Goal: Information Seeking & Learning: Learn about a topic

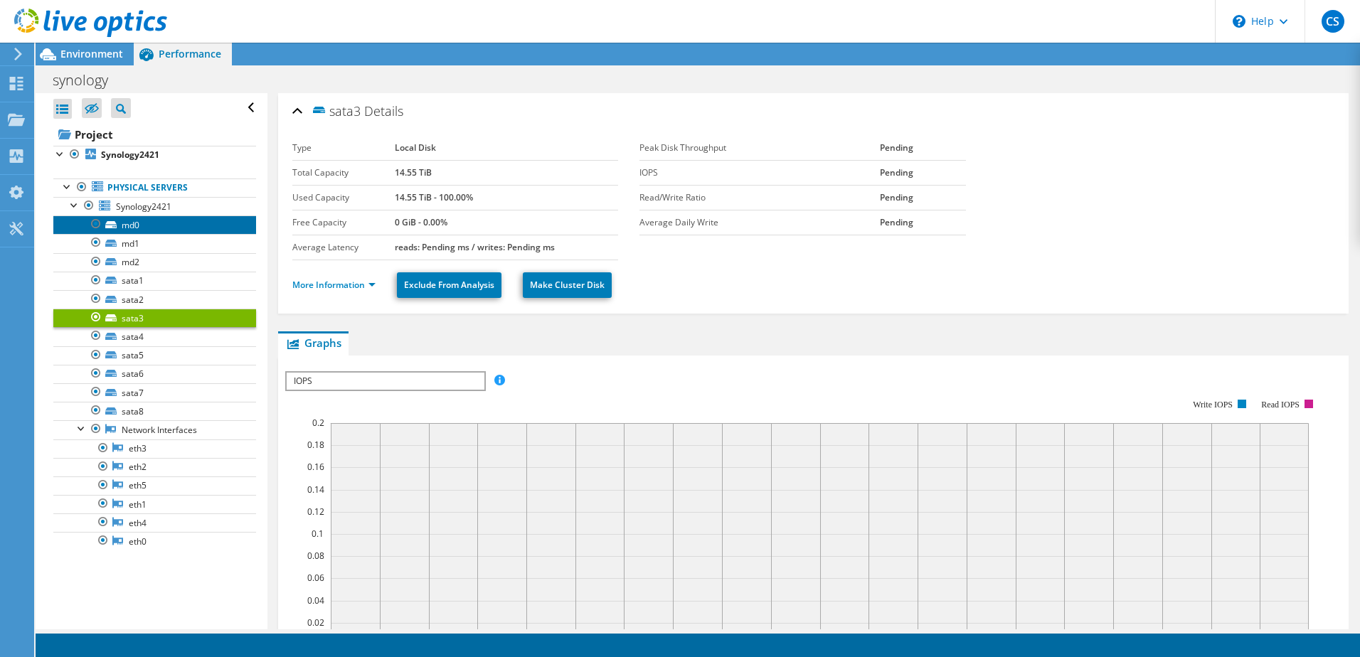
click at [122, 226] on link "md0" at bounding box center [154, 225] width 203 height 19
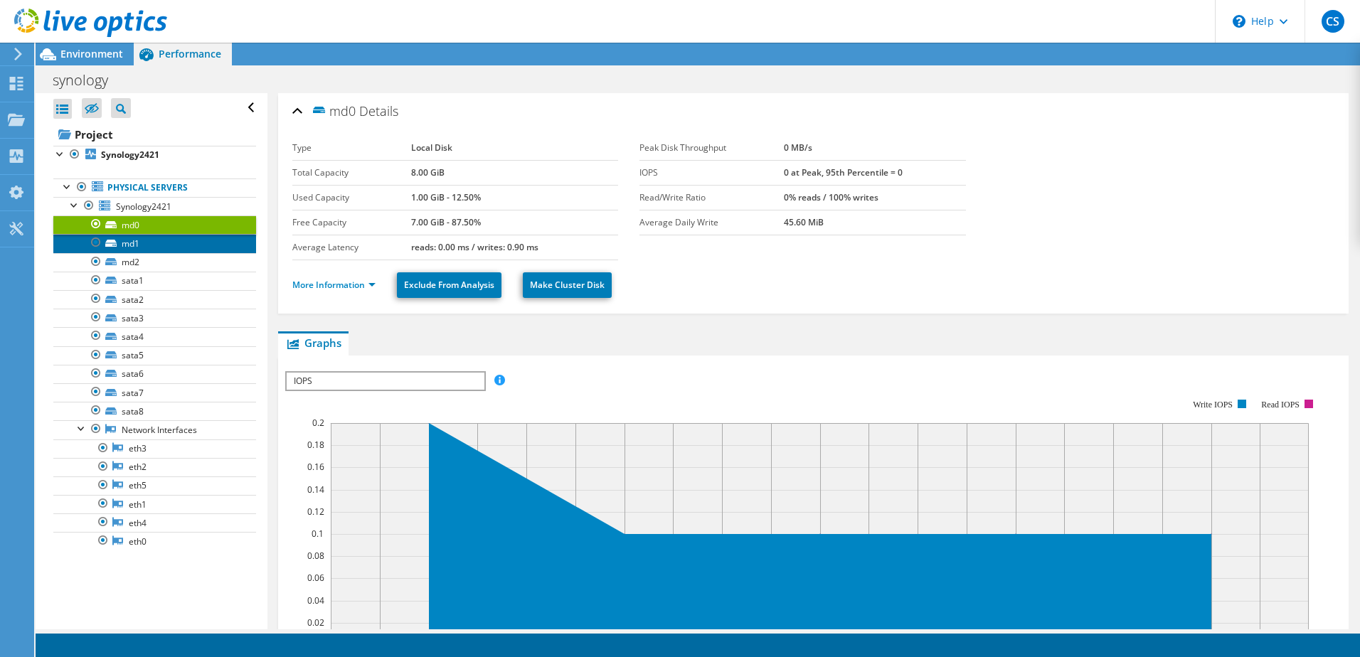
click at [127, 240] on link "md1" at bounding box center [154, 243] width 203 height 19
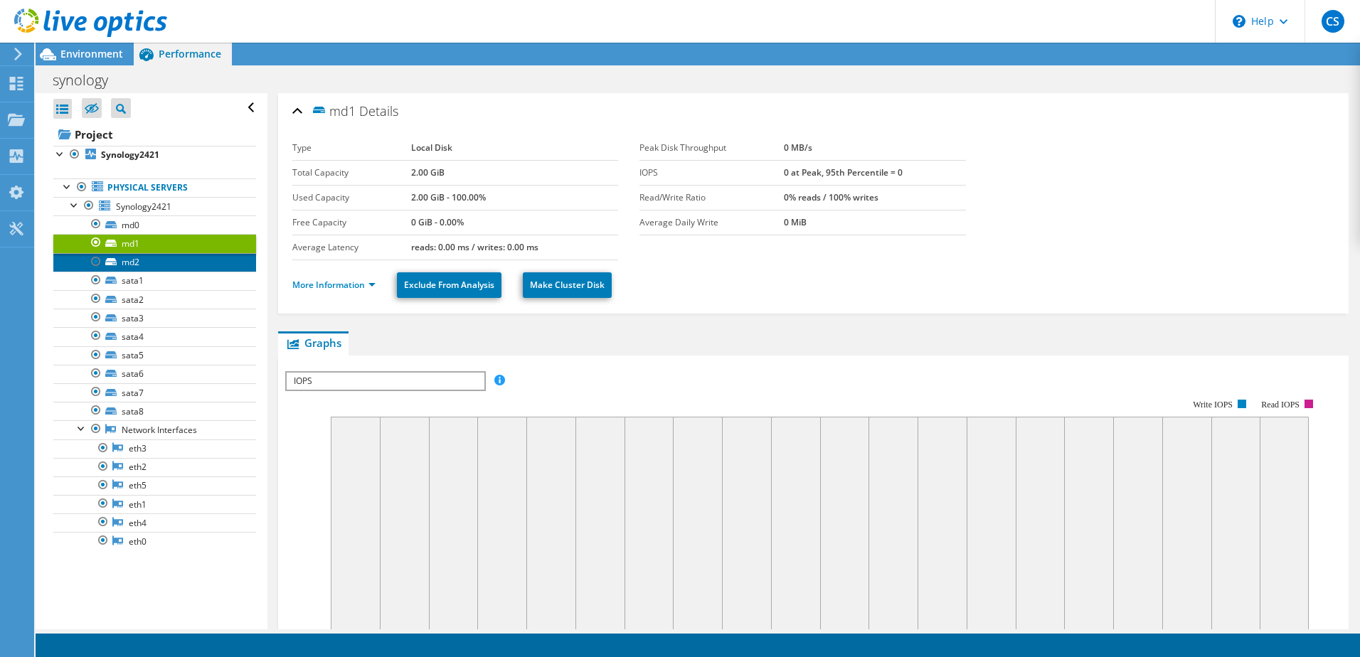
click at [134, 263] on link "md2" at bounding box center [154, 262] width 203 height 19
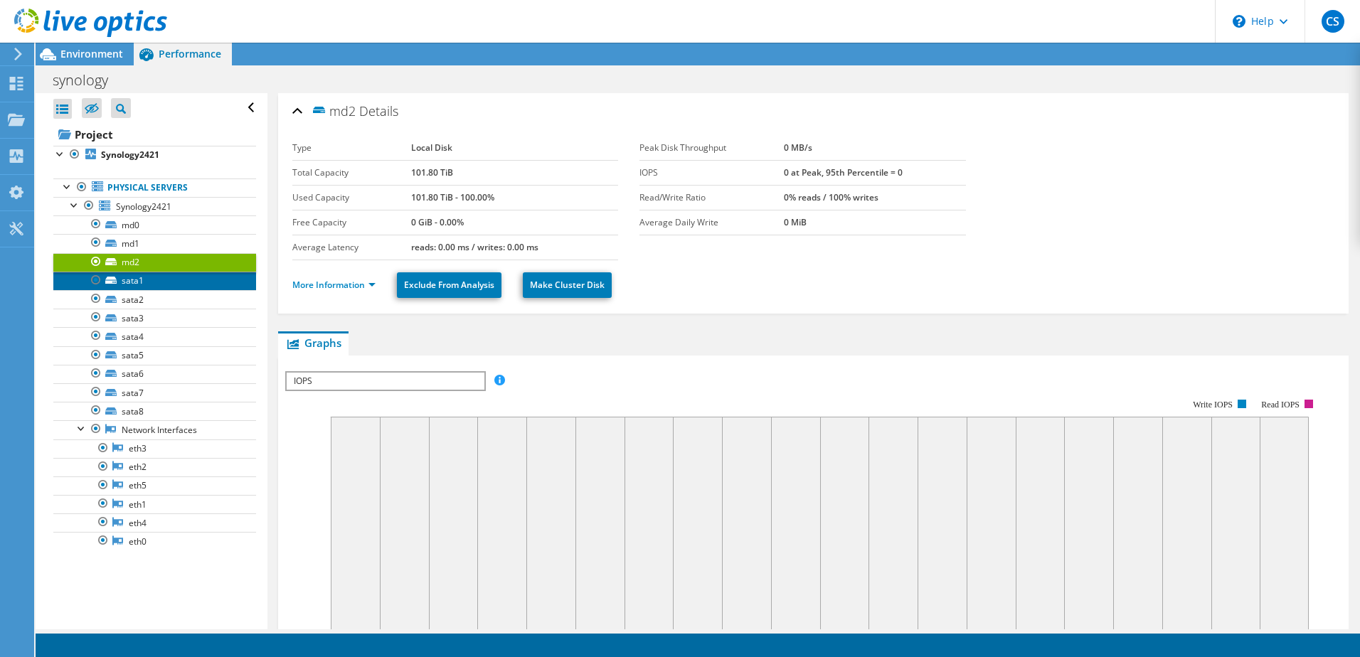
click at [144, 282] on link "sata1" at bounding box center [154, 281] width 203 height 19
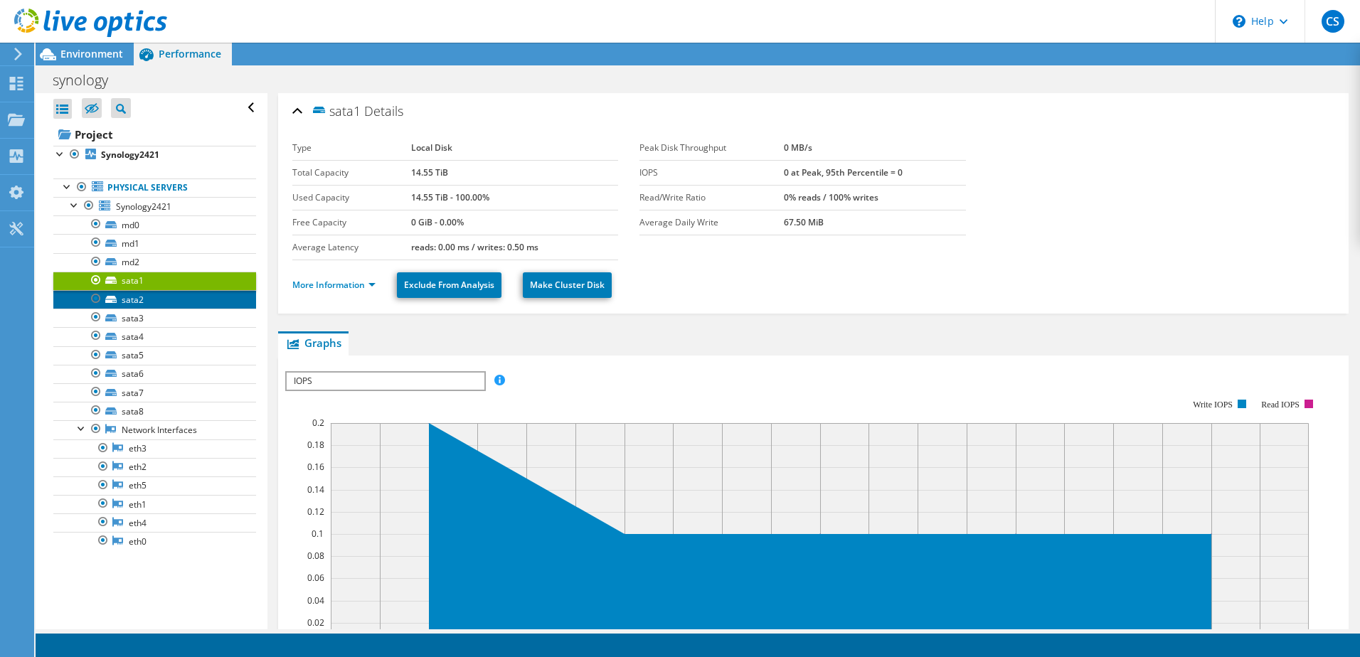
click at [132, 297] on link "sata2" at bounding box center [154, 299] width 203 height 19
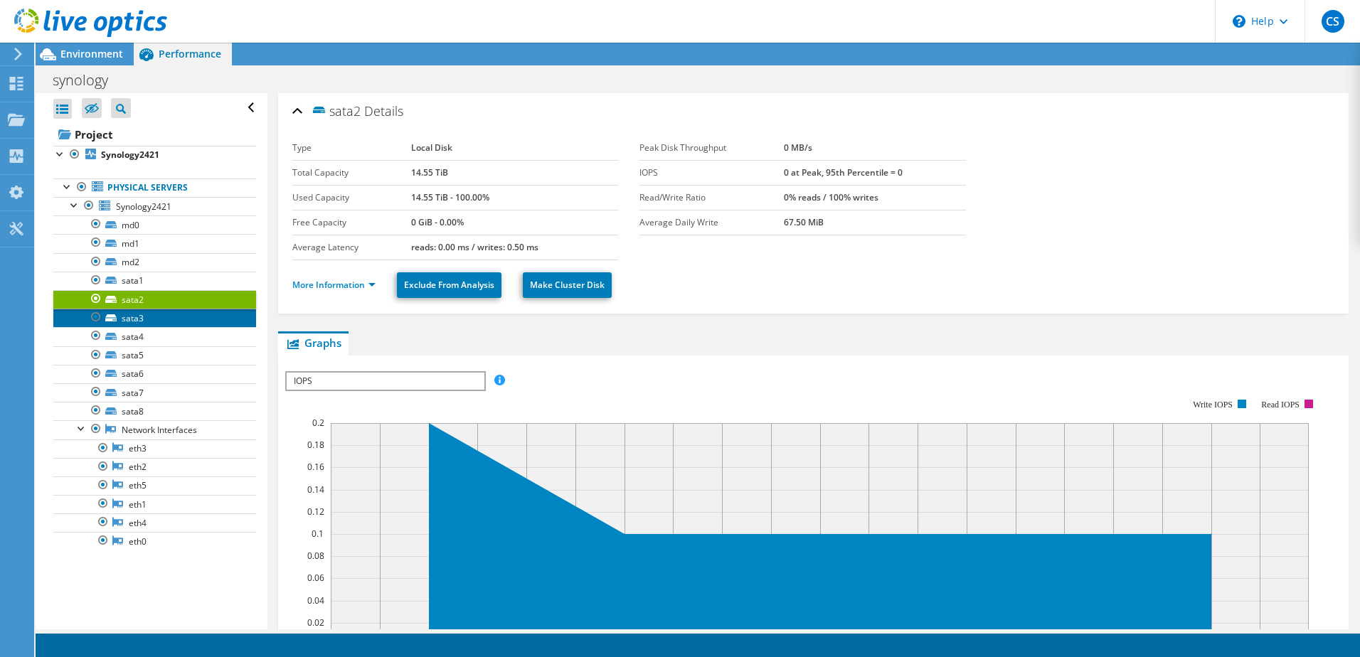
click at [132, 315] on link "sata3" at bounding box center [154, 318] width 203 height 19
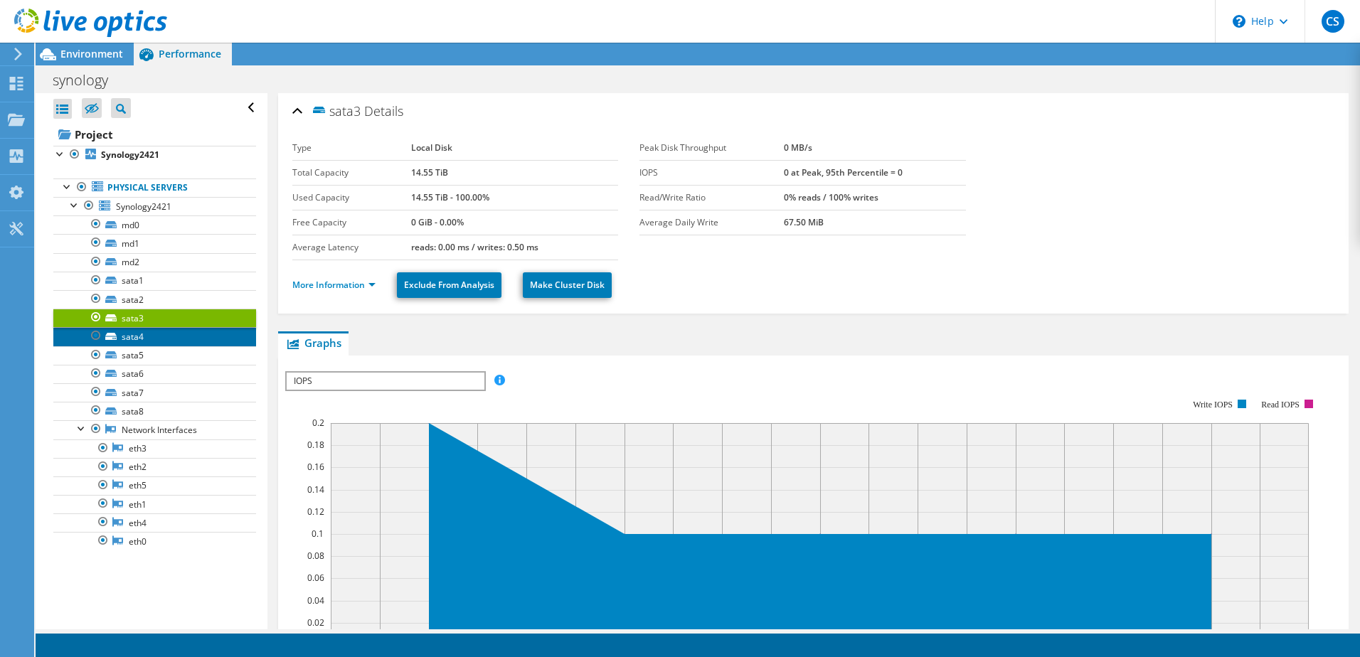
click at [133, 334] on link "sata4" at bounding box center [154, 336] width 203 height 19
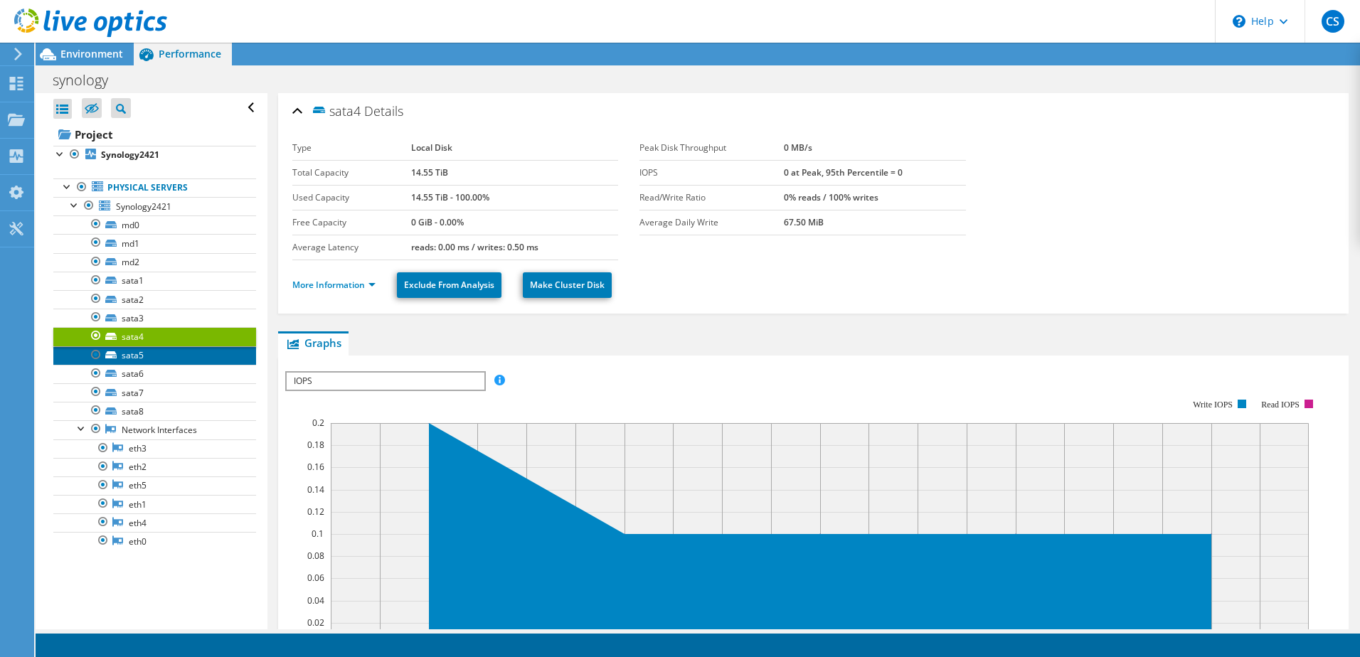
click at [137, 356] on link "sata5" at bounding box center [154, 356] width 203 height 19
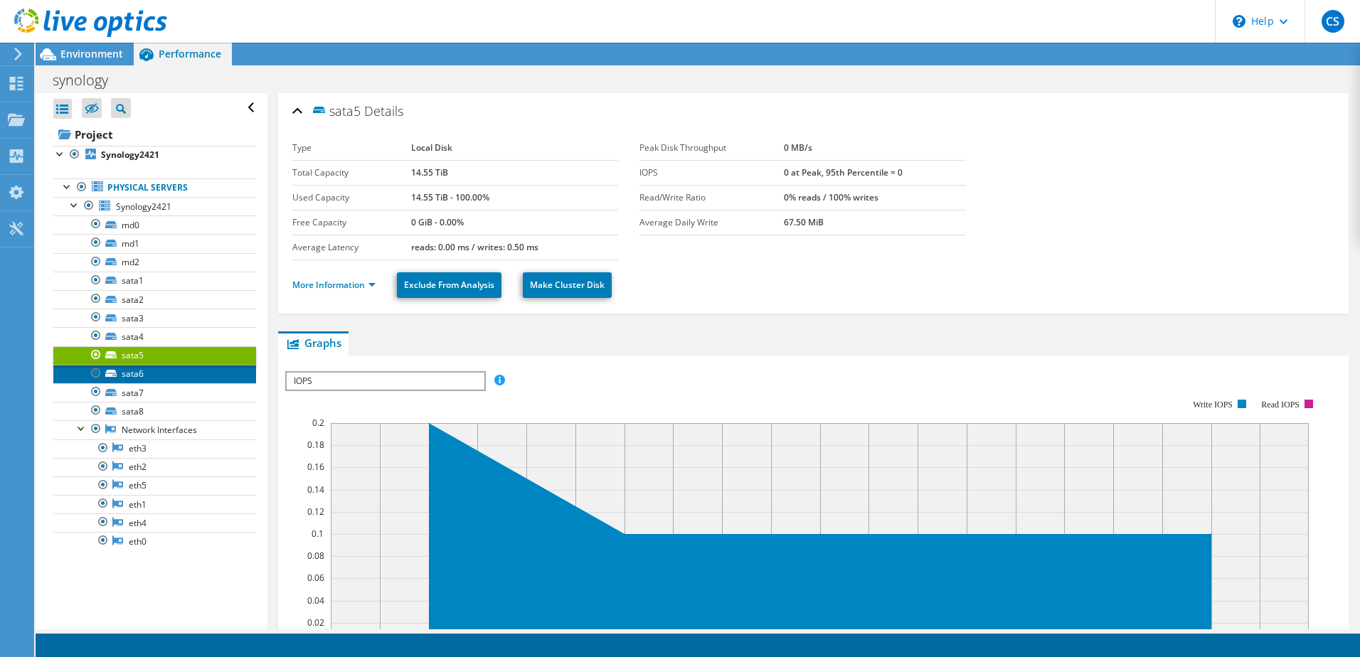
click at [137, 374] on link "sata6" at bounding box center [154, 374] width 203 height 19
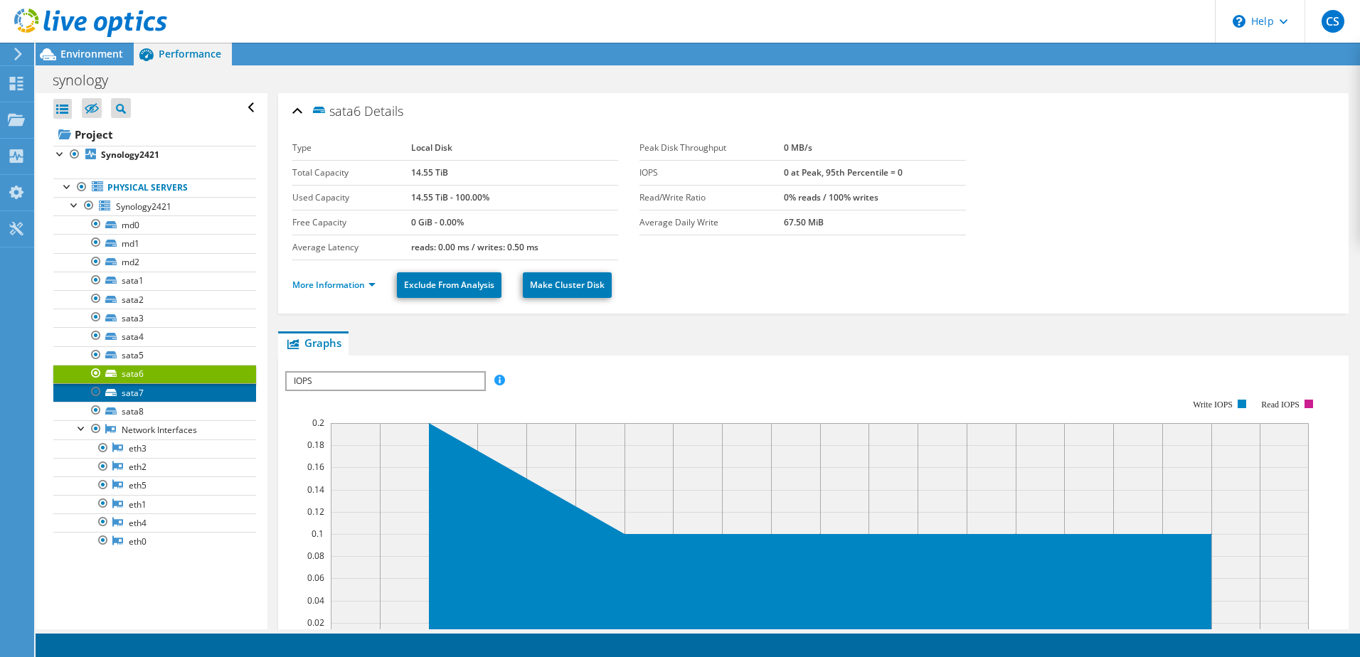
click at [141, 401] on link "sata7" at bounding box center [154, 393] width 203 height 19
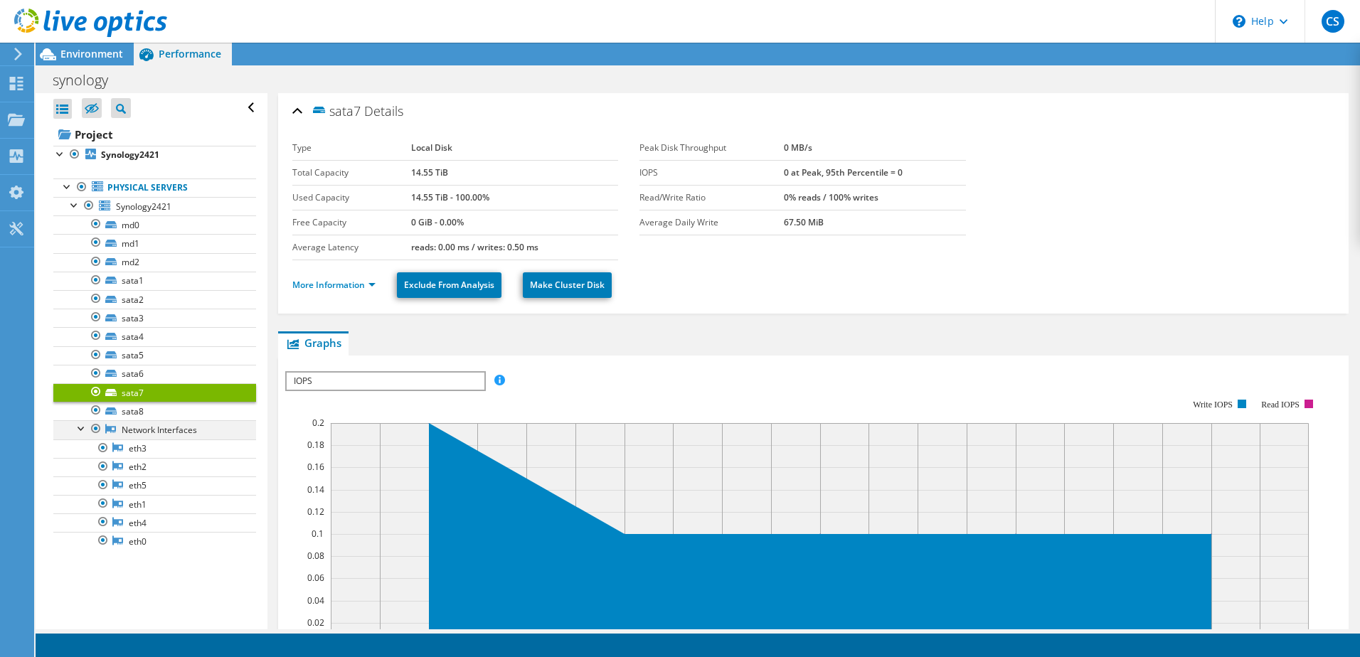
click at [79, 424] on div at bounding box center [82, 428] width 14 height 14
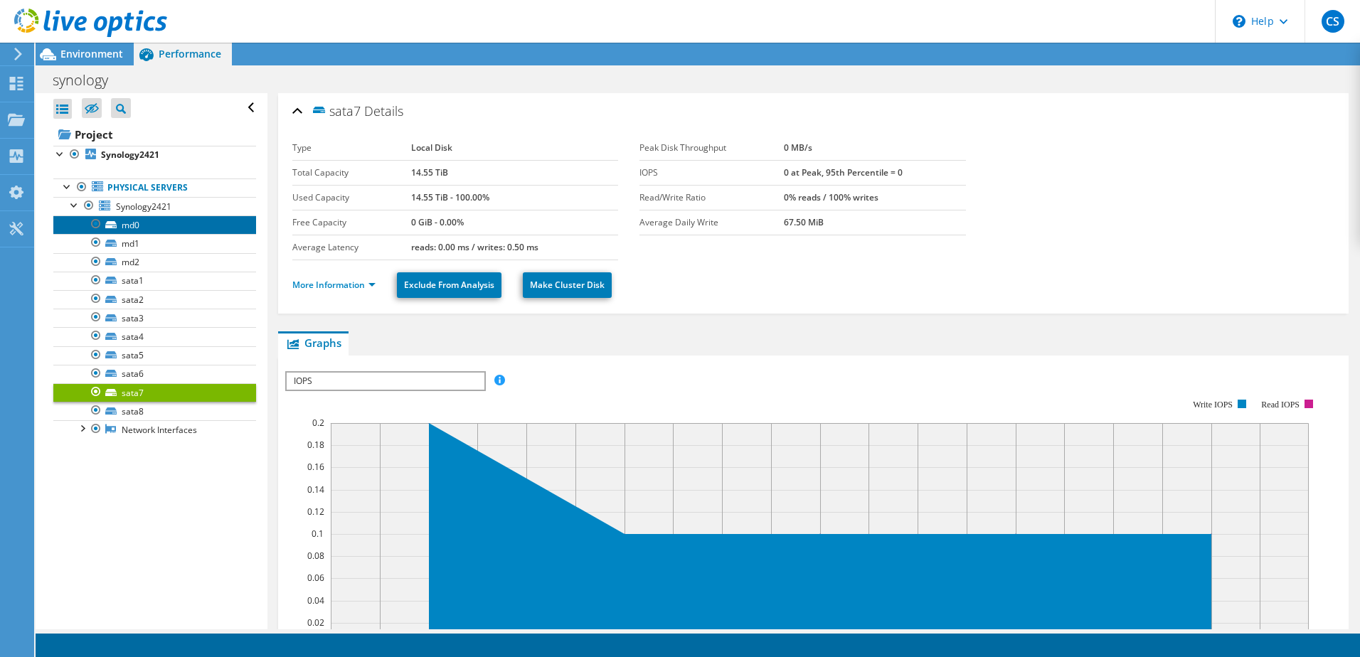
click at [137, 226] on link "md0" at bounding box center [154, 225] width 203 height 19
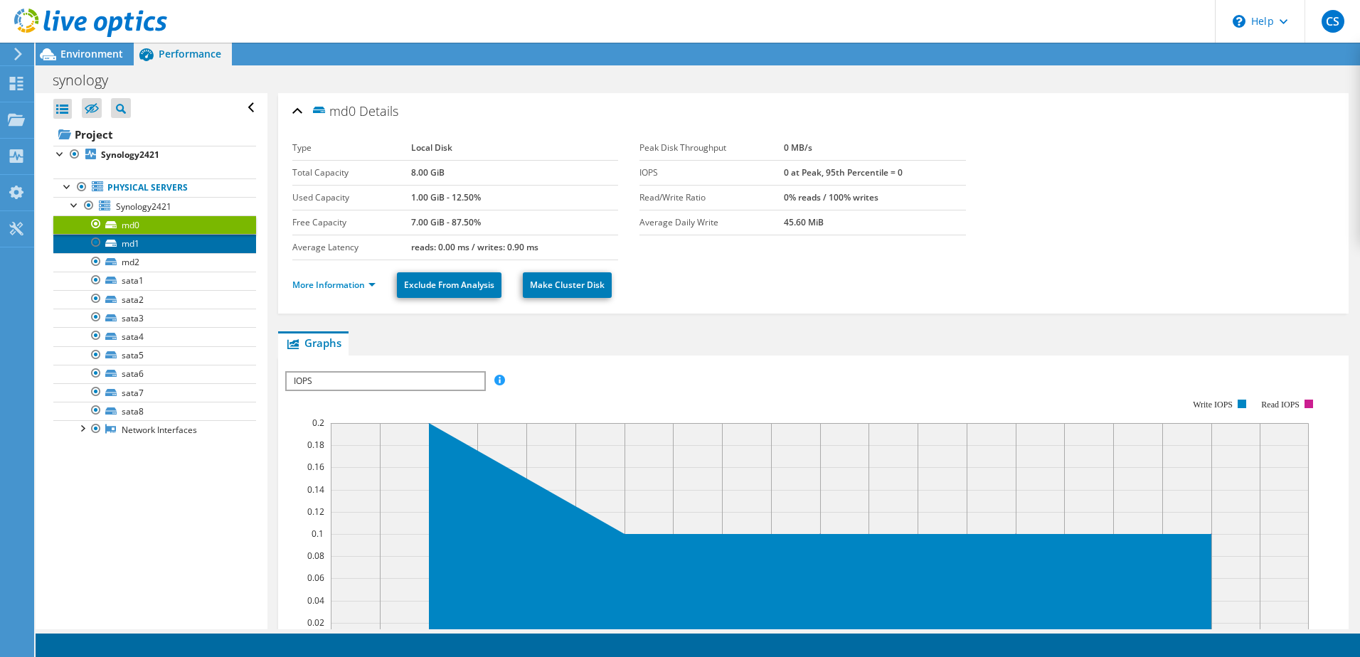
click at [132, 245] on link "md1" at bounding box center [154, 243] width 203 height 19
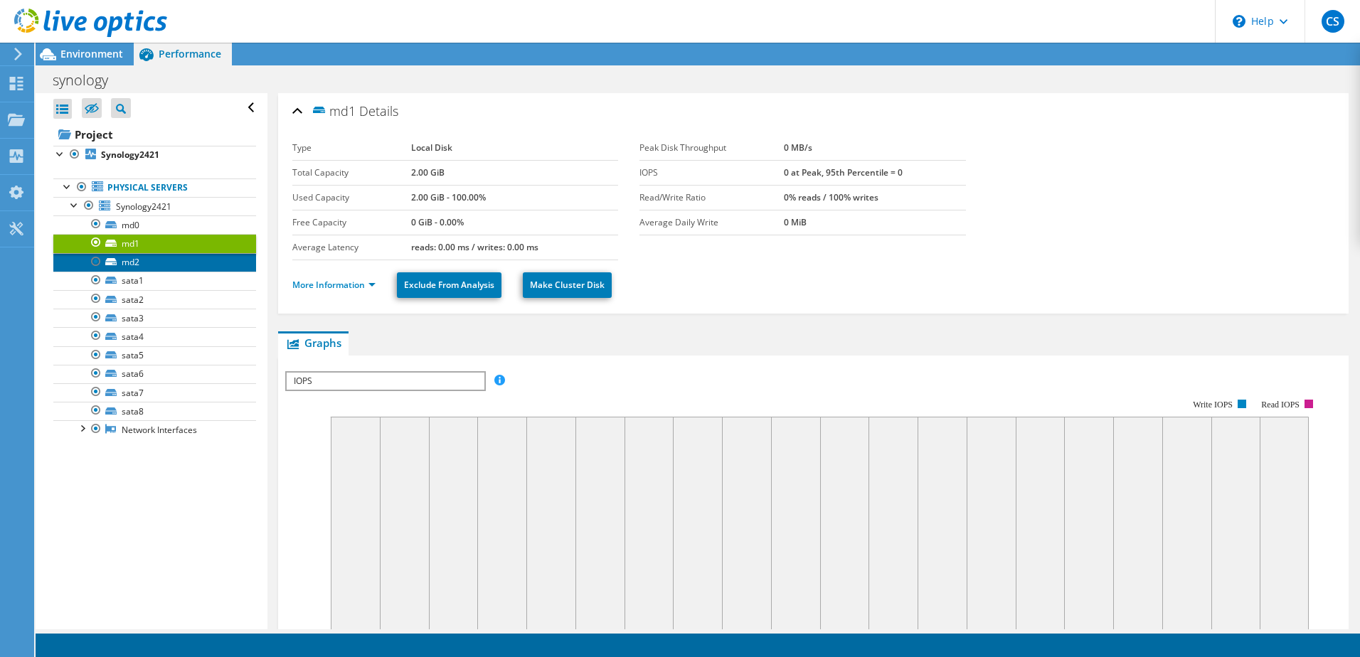
click at [134, 262] on link "md2" at bounding box center [154, 262] width 203 height 19
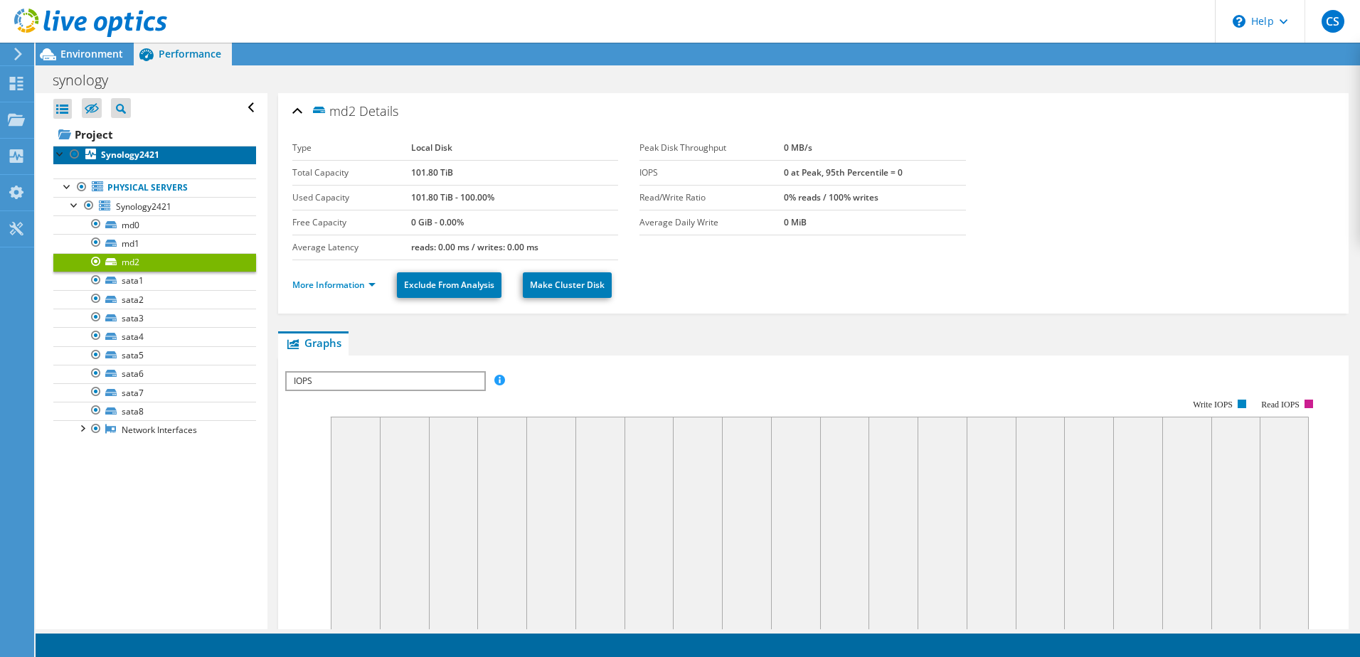
click at [112, 157] on b "Synology2421" at bounding box center [130, 155] width 58 height 12
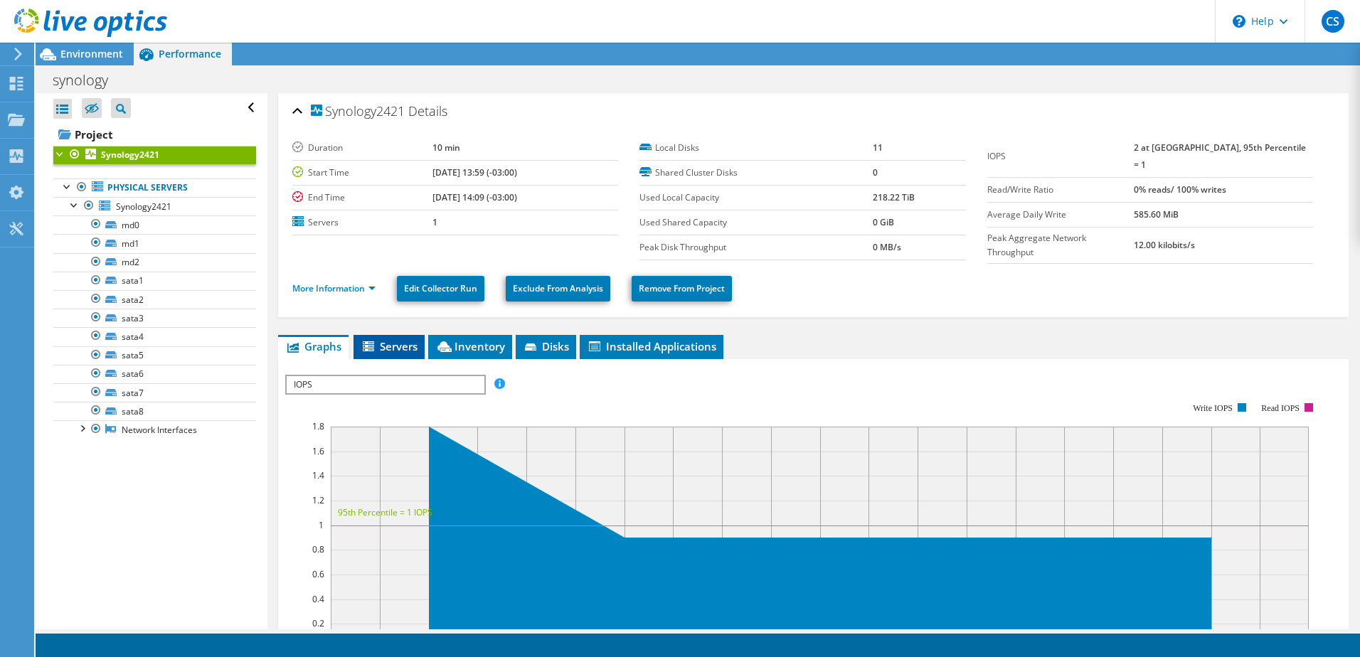
click at [403, 339] on span "Servers" at bounding box center [389, 346] width 57 height 14
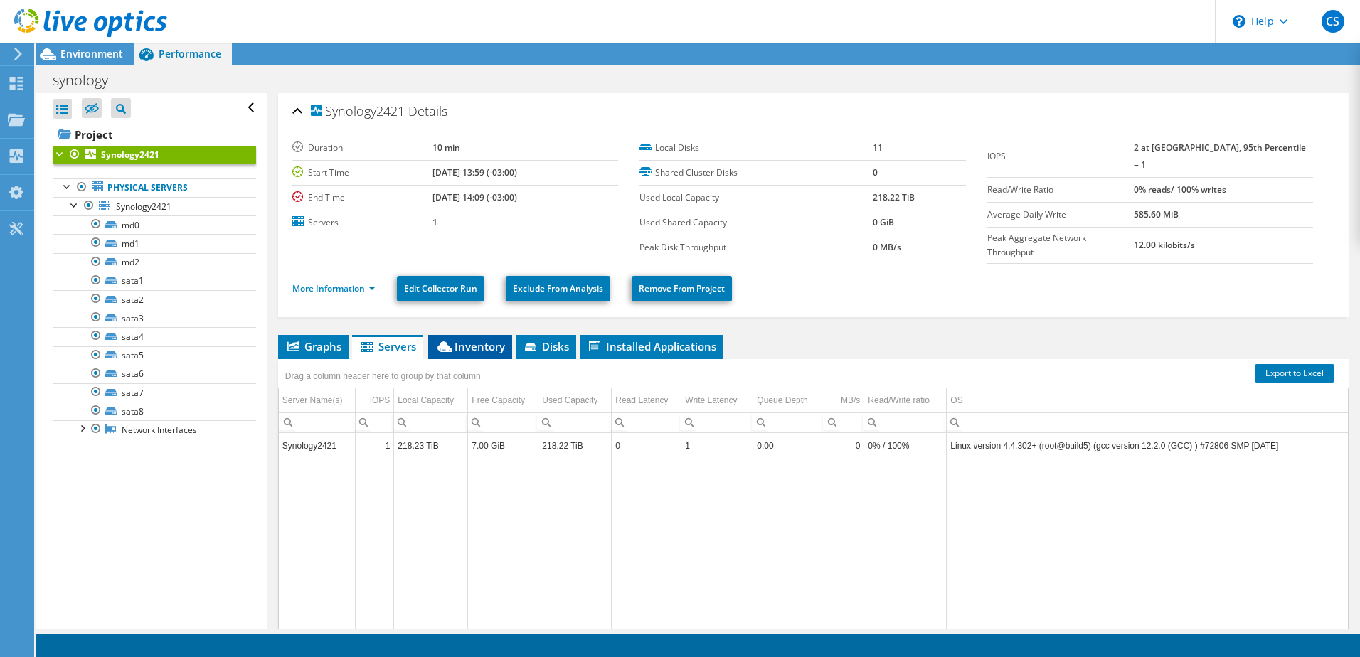
click at [466, 343] on span "Inventory" at bounding box center [470, 346] width 70 height 14
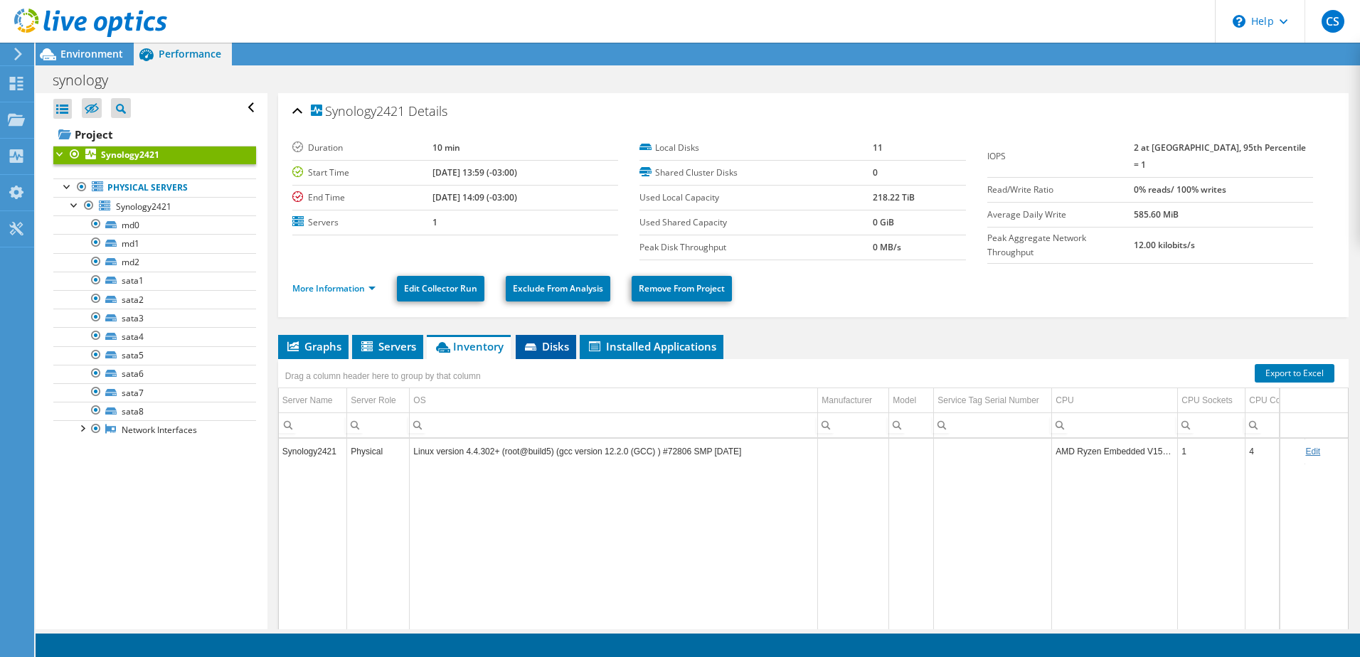
click at [542, 339] on span "Disks" at bounding box center [546, 346] width 46 height 14
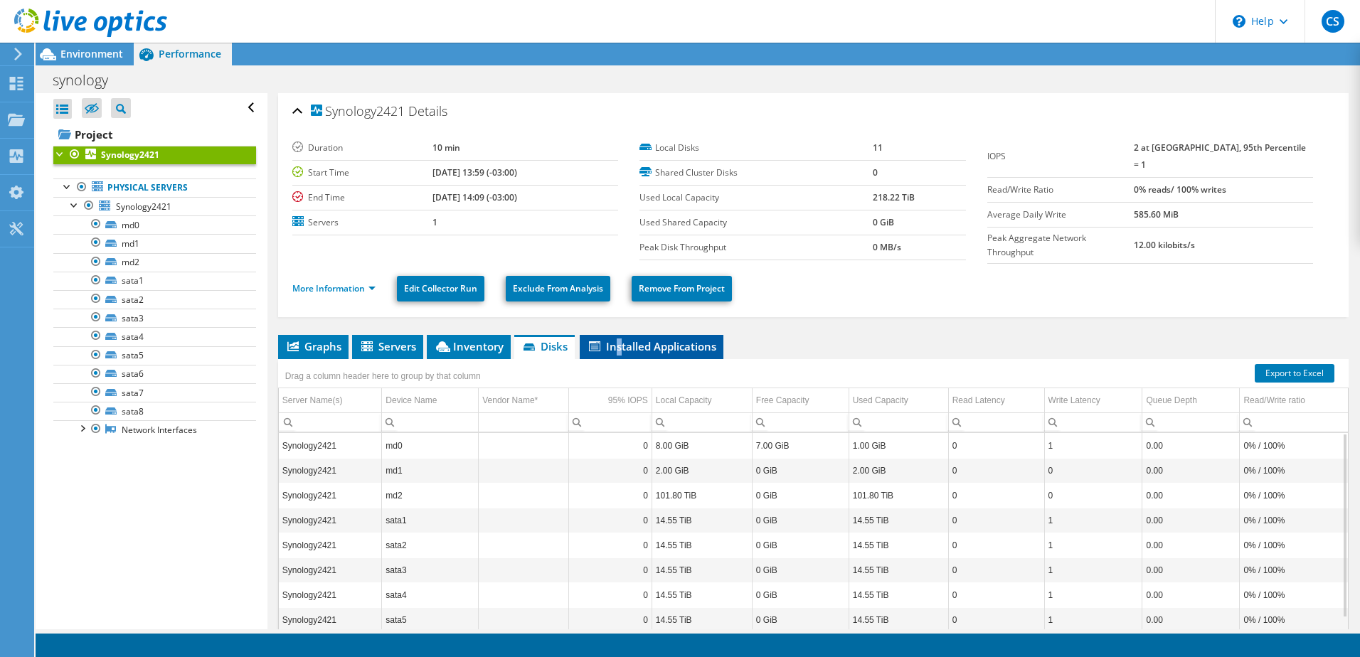
click at [620, 344] on span "Installed Applications" at bounding box center [652, 346] width 130 height 14
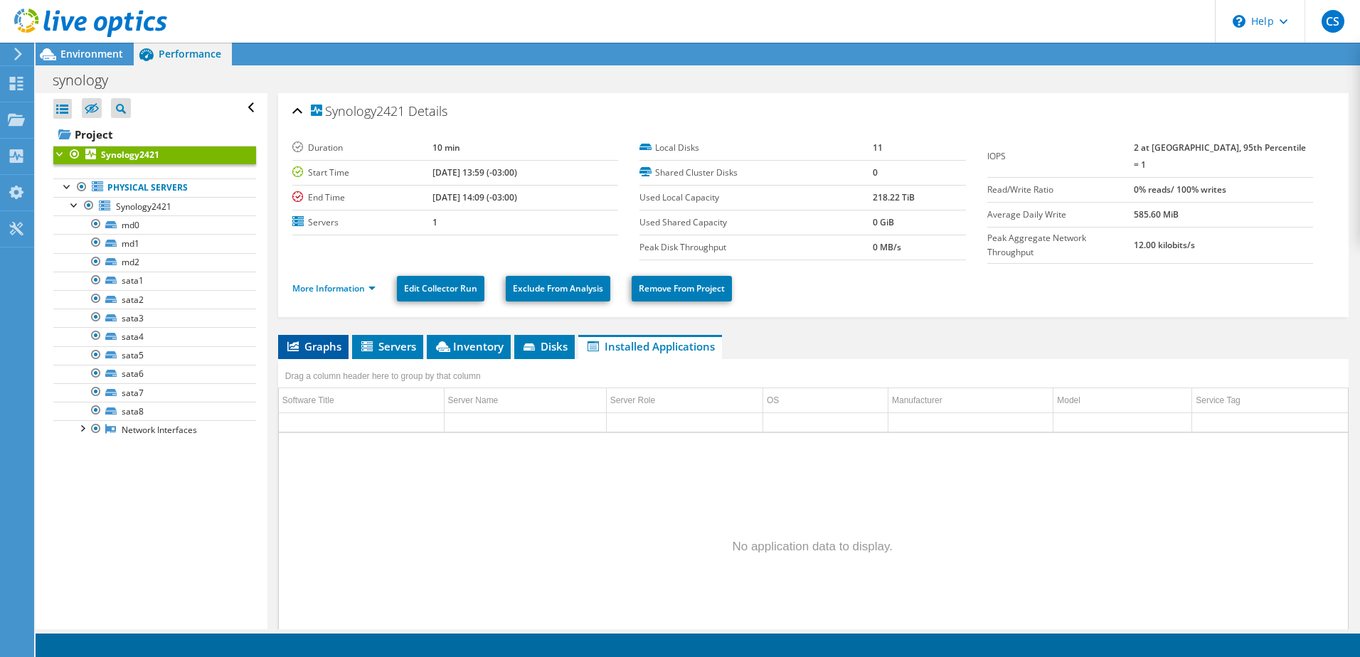
click at [312, 340] on span "Graphs" at bounding box center [313, 346] width 56 height 14
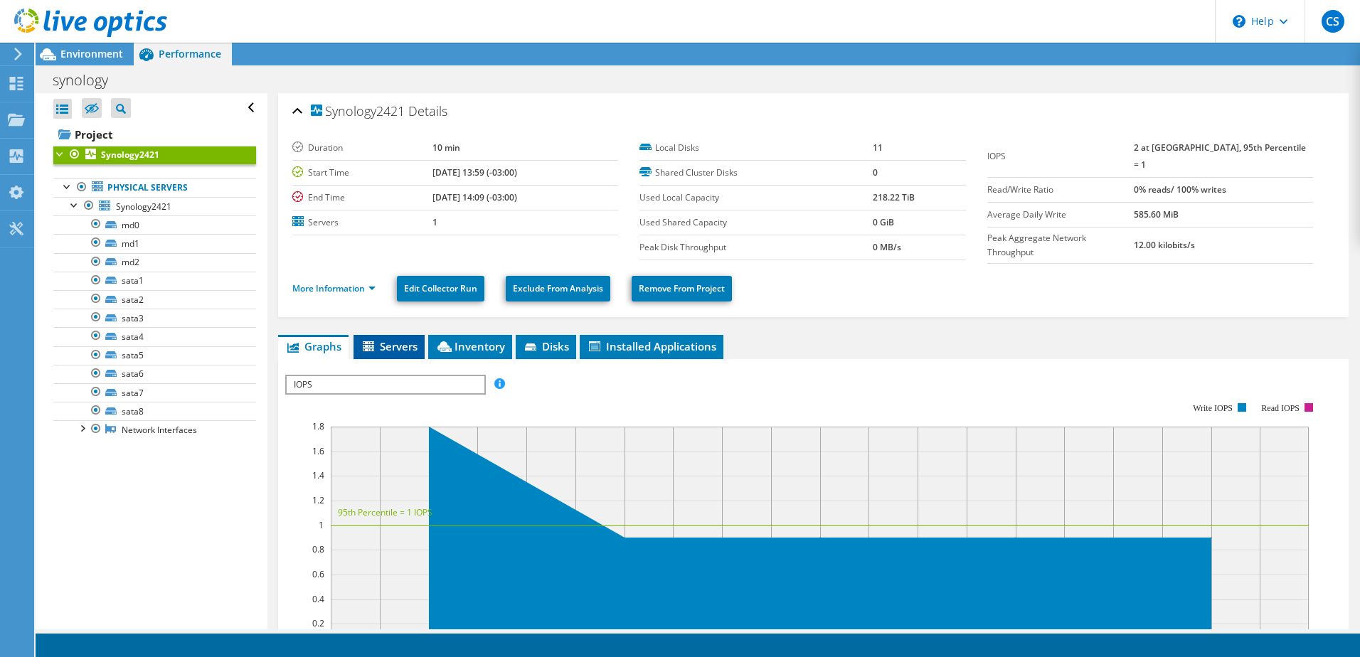
click at [392, 335] on li "Servers" at bounding box center [389, 347] width 71 height 24
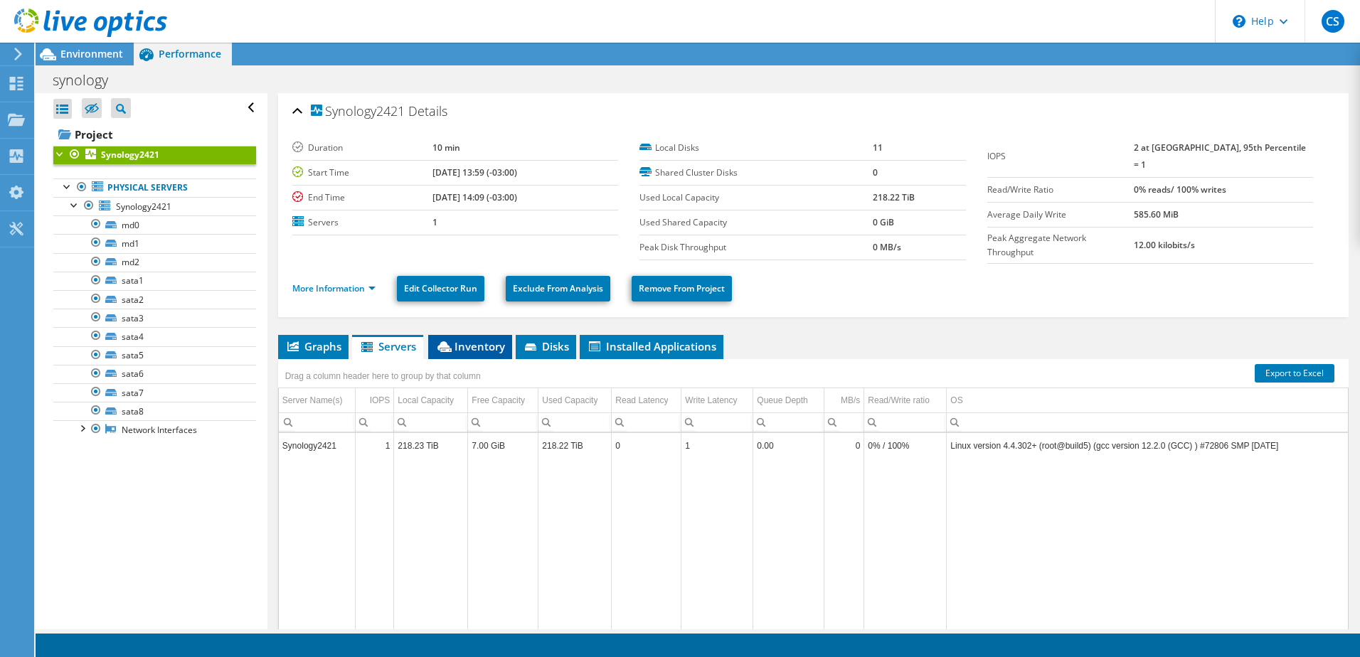
click at [475, 341] on span "Inventory" at bounding box center [470, 346] width 70 height 14
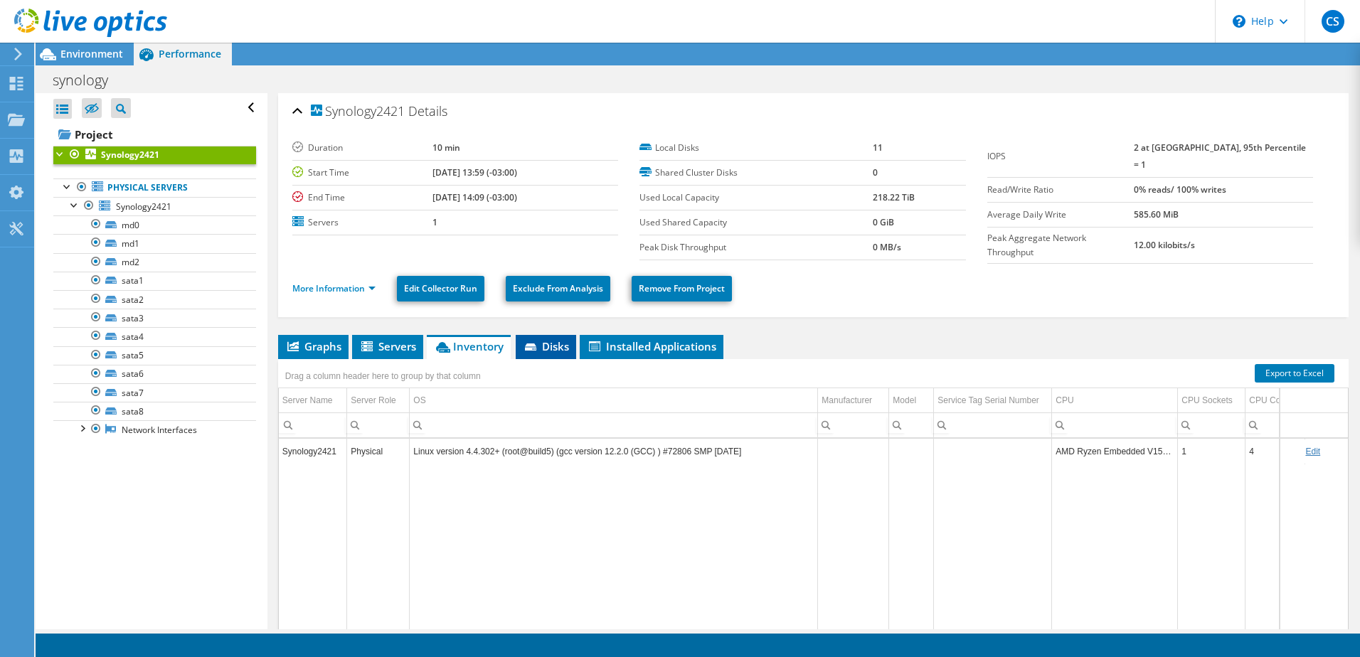
click at [553, 339] on span "Disks" at bounding box center [546, 346] width 46 height 14
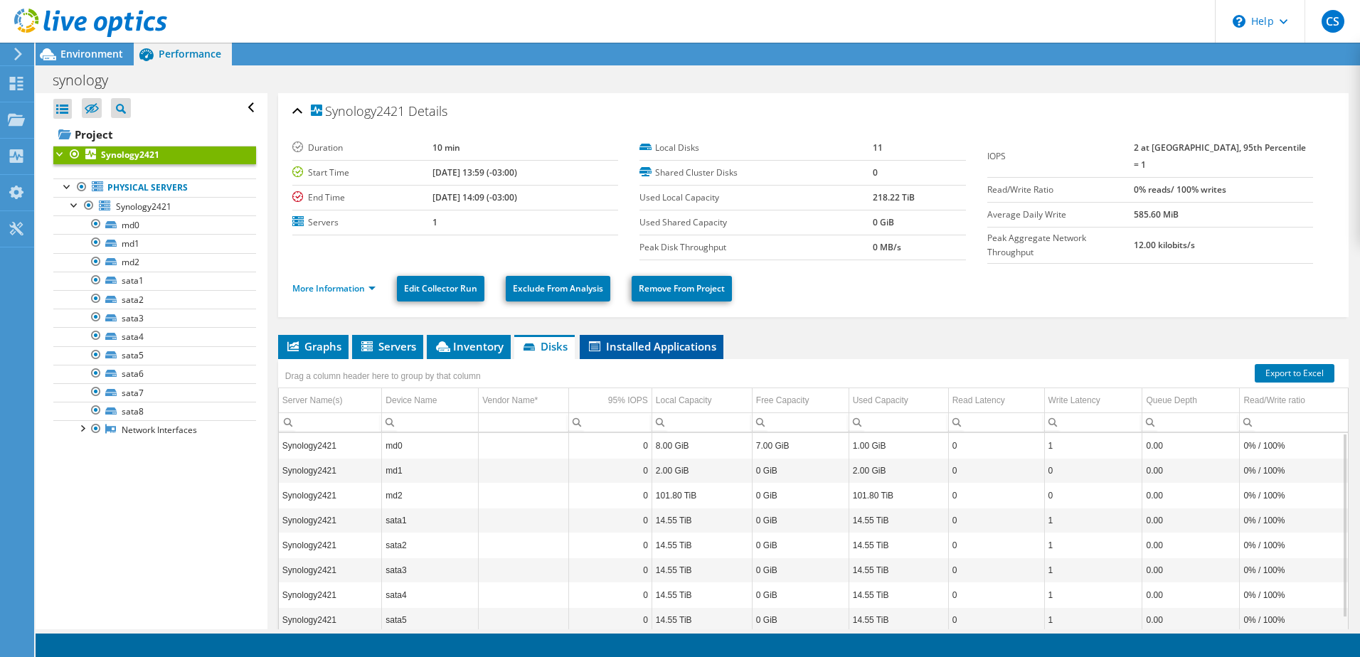
click at [622, 339] on span "Installed Applications" at bounding box center [652, 346] width 130 height 14
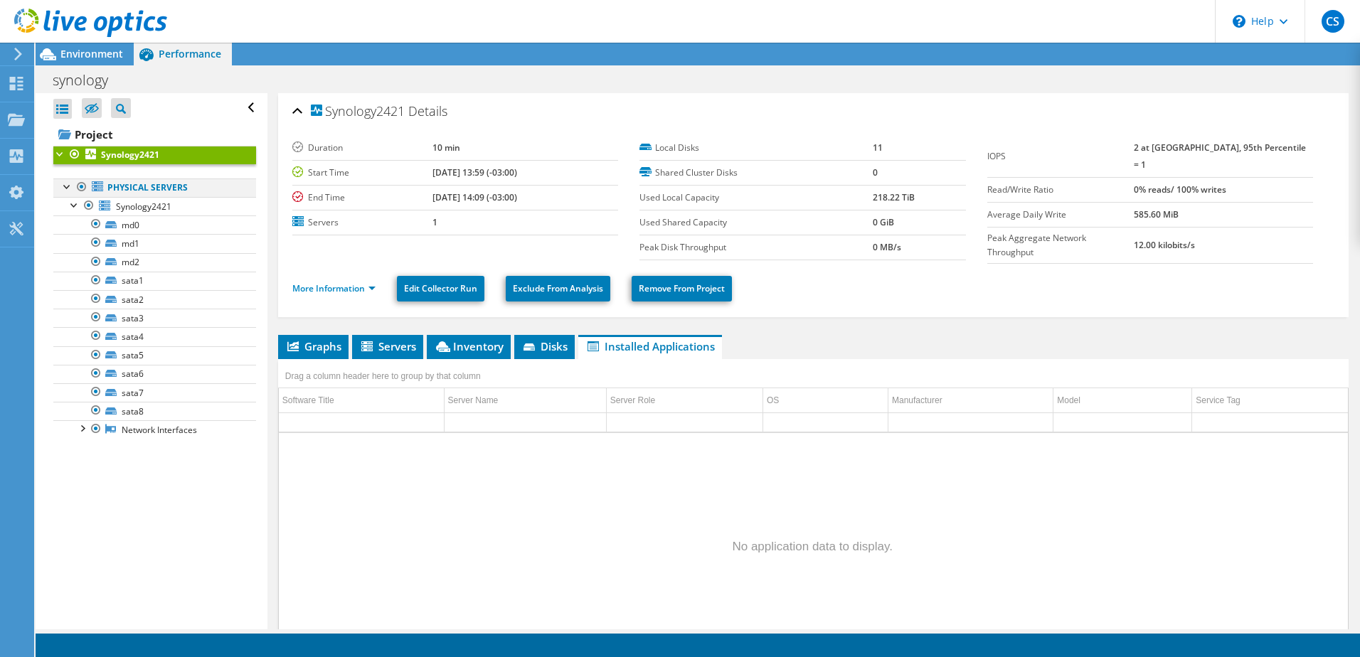
click at [65, 188] on div at bounding box center [67, 186] width 14 height 14
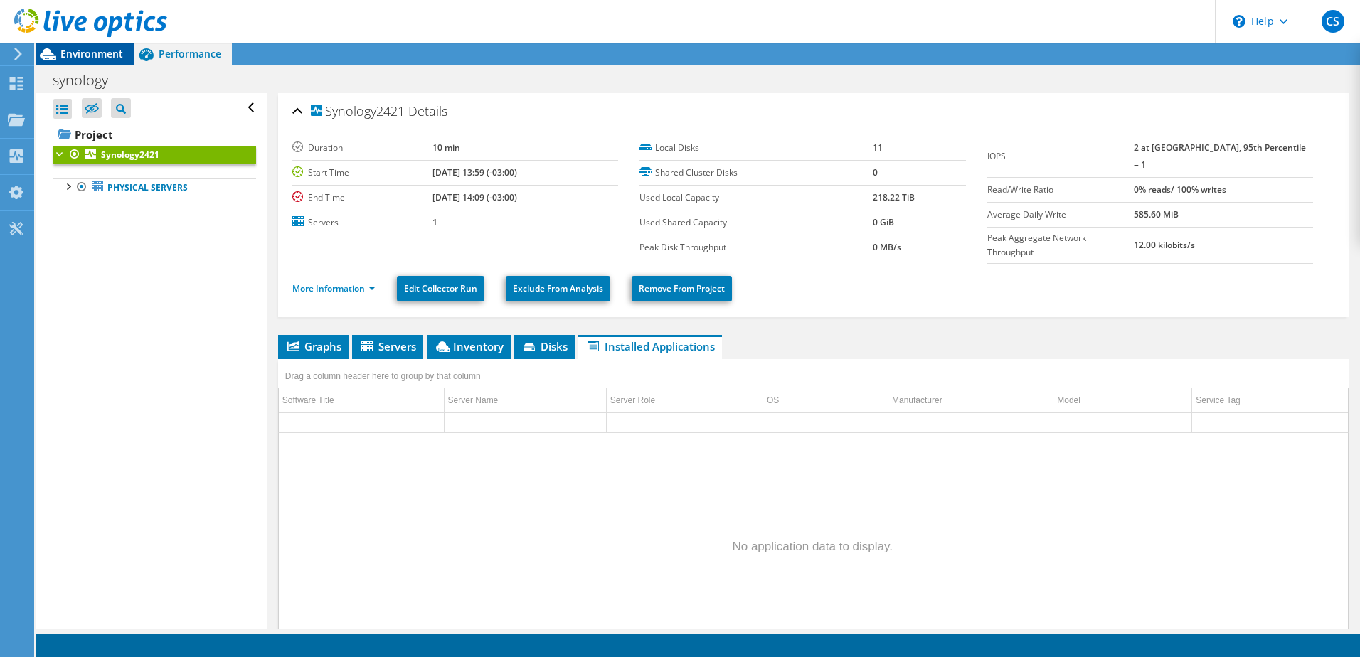
click at [88, 56] on span "Environment" at bounding box center [91, 54] width 63 height 14
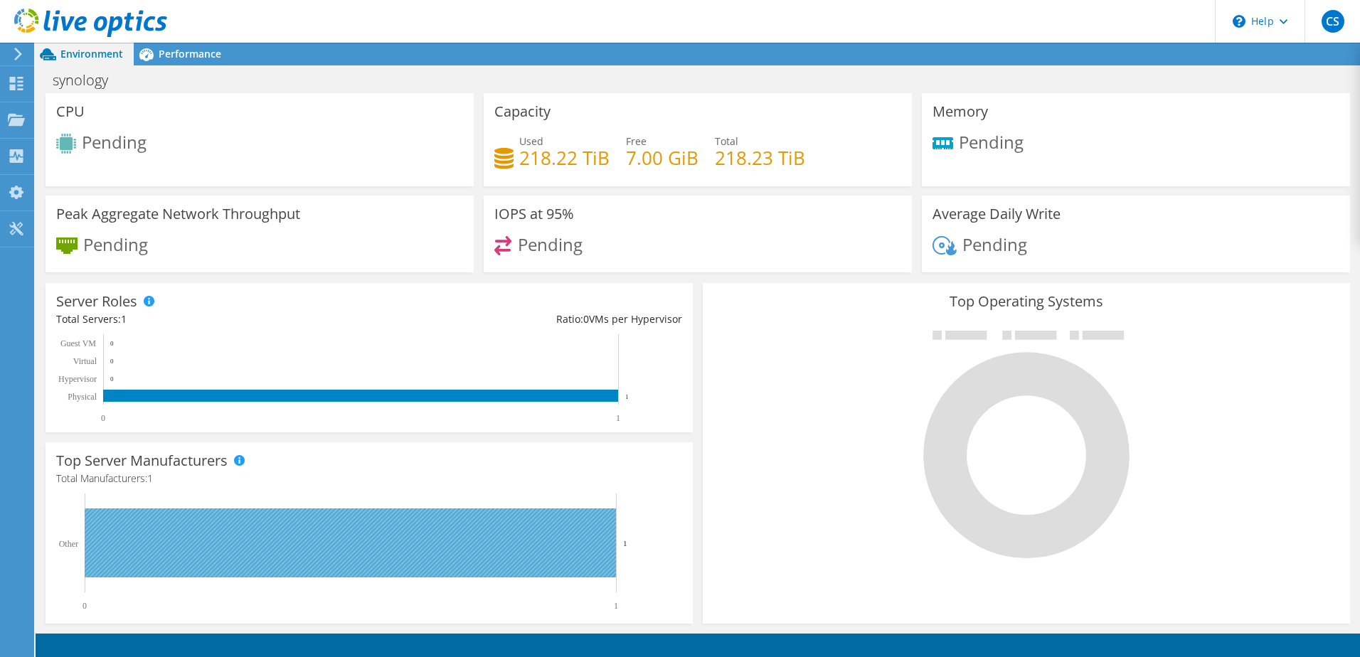
scroll to position [83, 0]
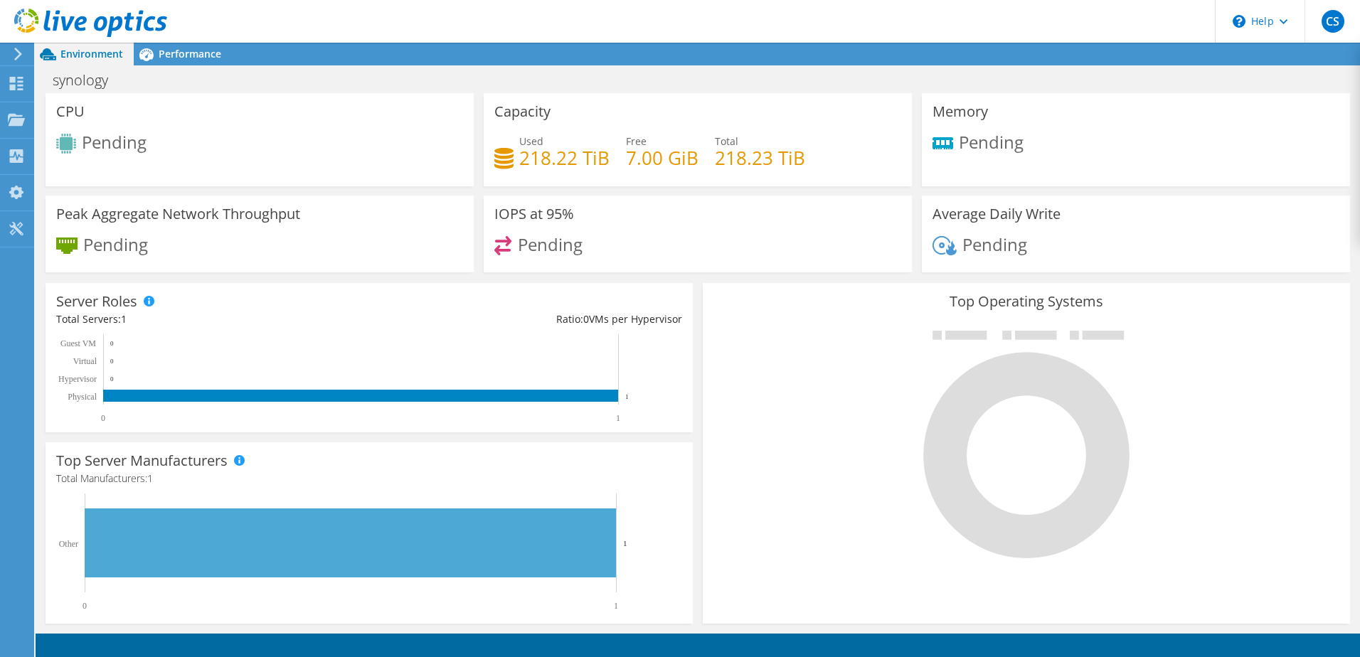
click at [20, 52] on icon at bounding box center [18, 54] width 11 height 13
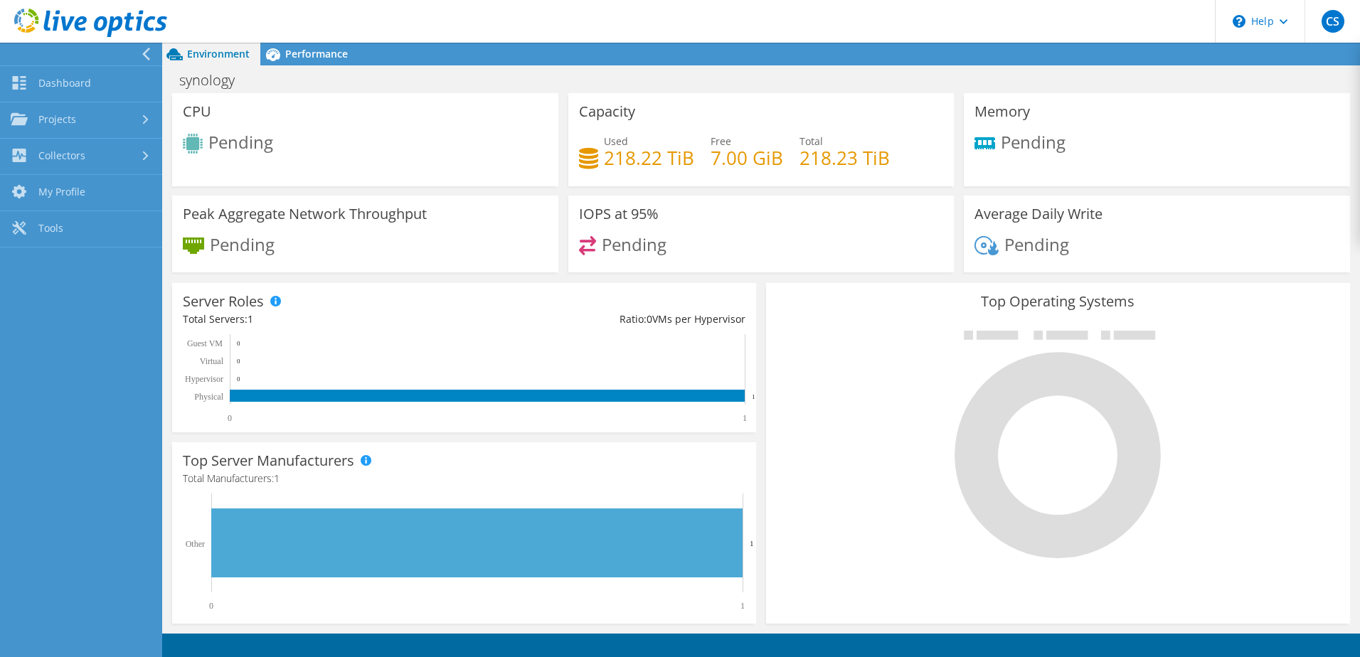
click at [43, 30] on icon at bounding box center [90, 23] width 153 height 29
